Goal: Browse casually

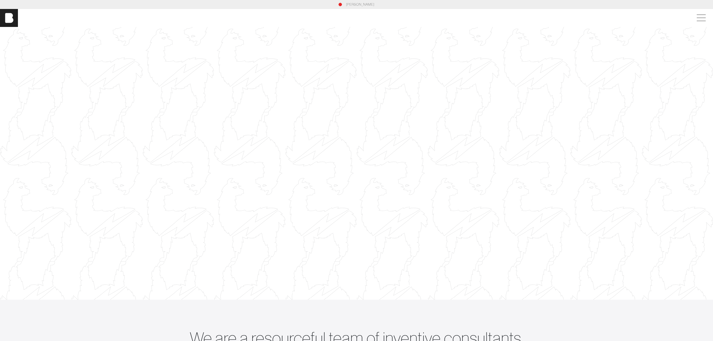
click at [257, 66] on div at bounding box center [356, 163] width 713 height 401
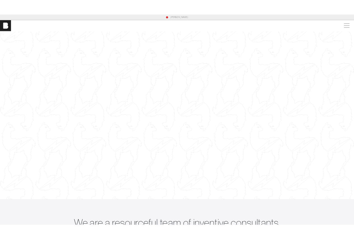
scroll to position [0, 0]
